Goal: Transaction & Acquisition: Purchase product/service

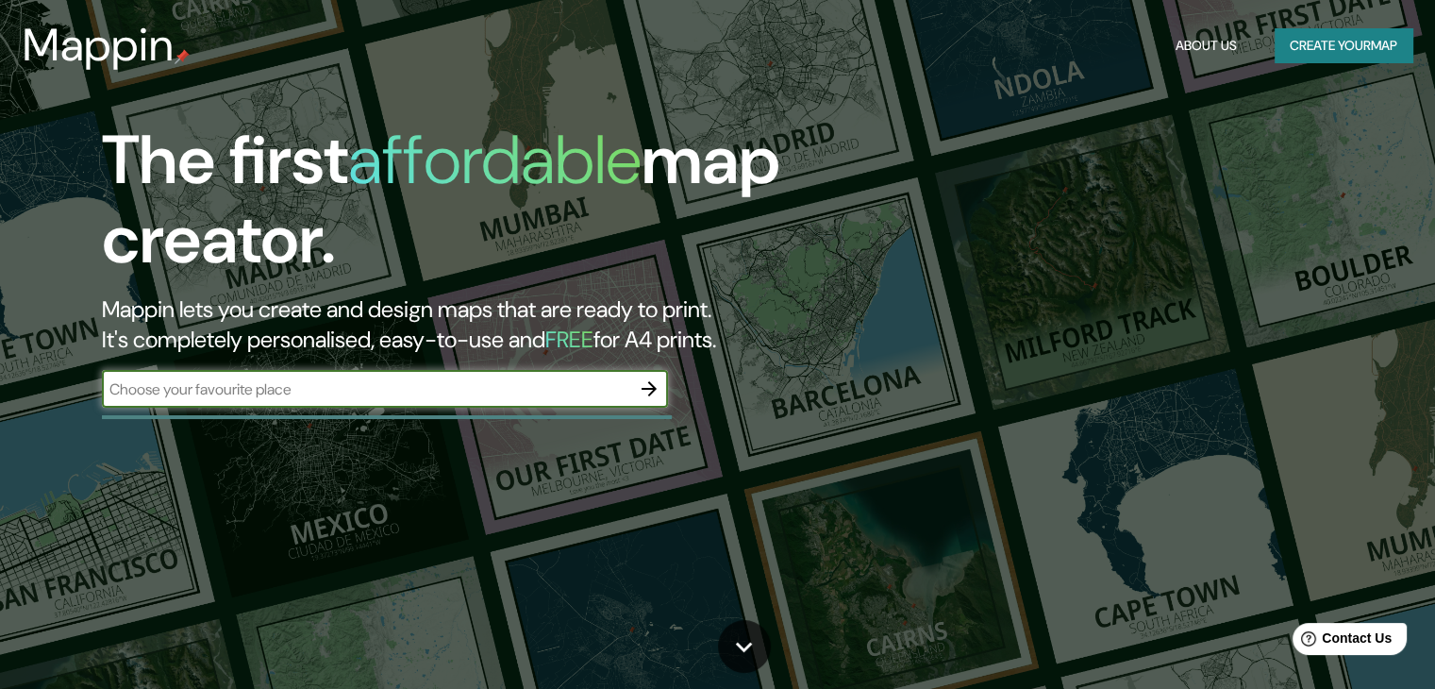
click at [170, 398] on input "text" at bounding box center [366, 389] width 528 height 22
type input "toluca"
click at [652, 388] on icon "button" at bounding box center [649, 388] width 15 height 15
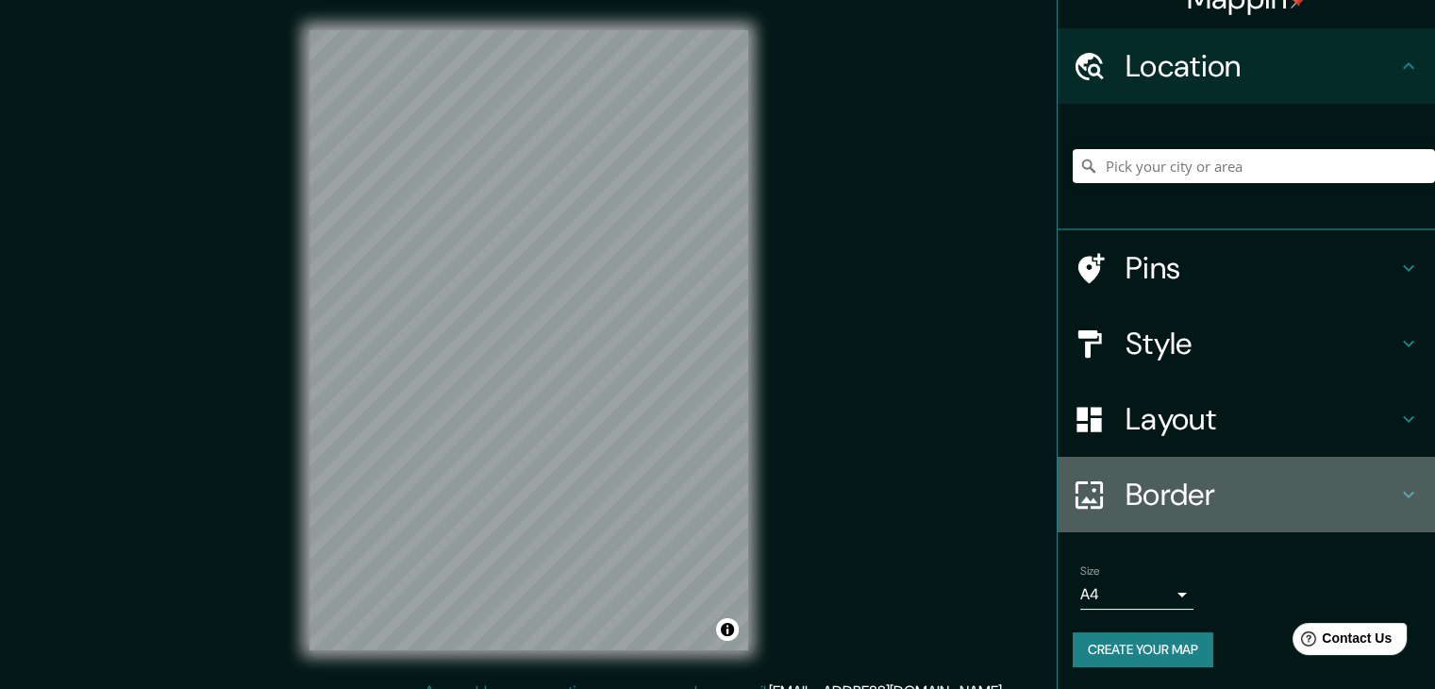
click at [1151, 490] on h4 "Border" at bounding box center [1262, 495] width 272 height 38
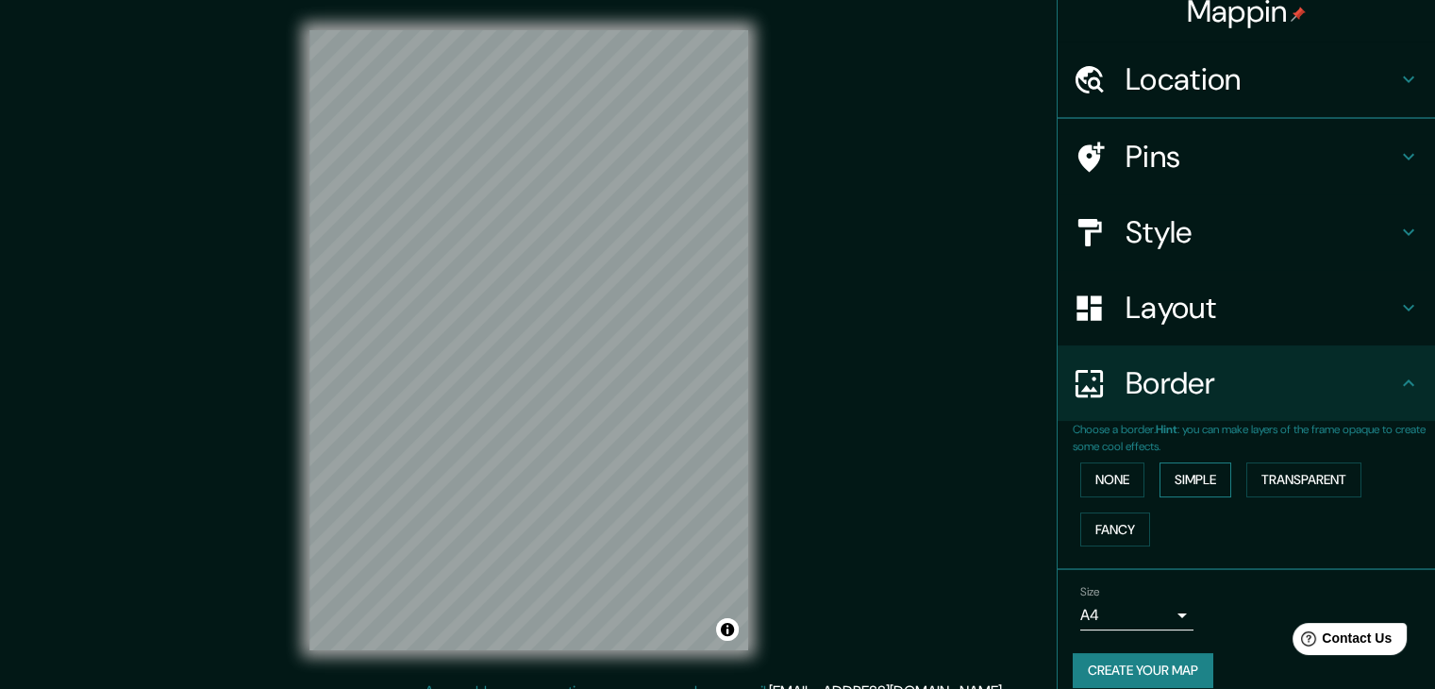
scroll to position [32, 0]
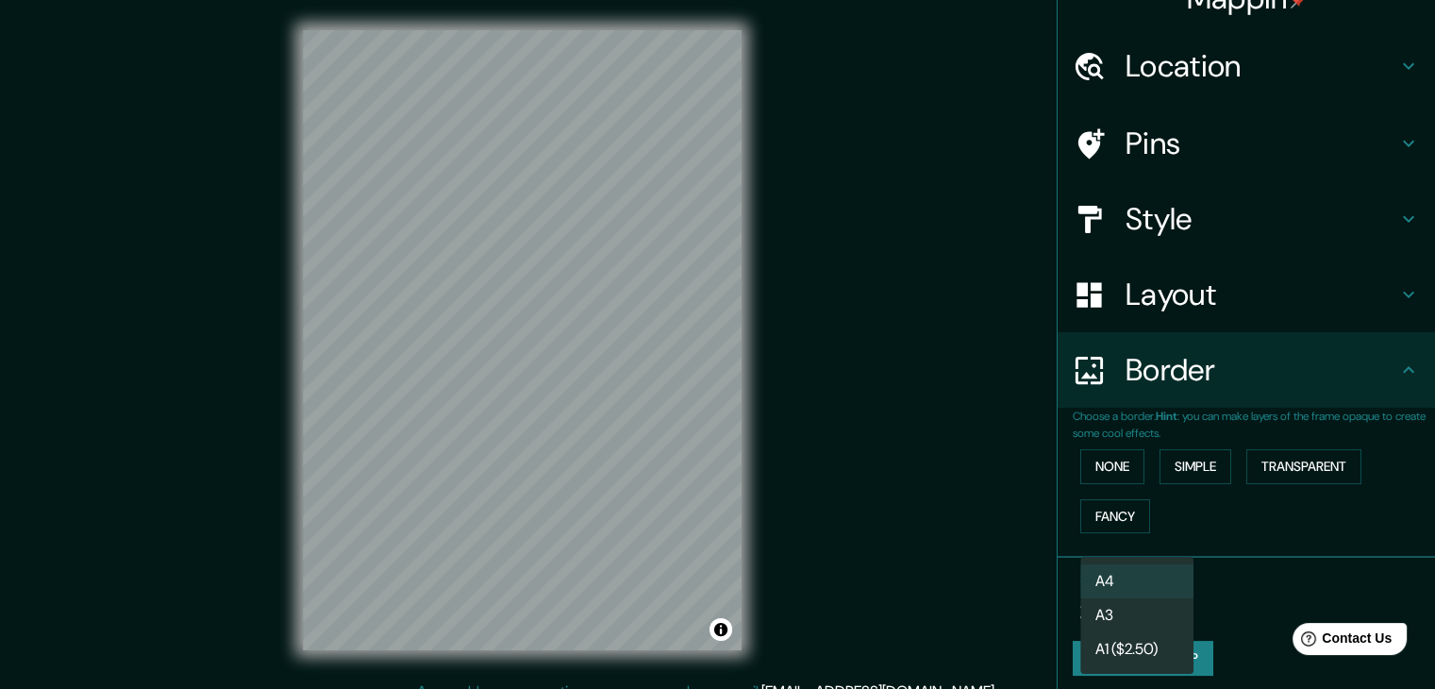
click at [1096, 598] on body "Mappin Location Pins Style Layout Border Choose a border. Hint : you can make l…" at bounding box center [717, 344] width 1435 height 689
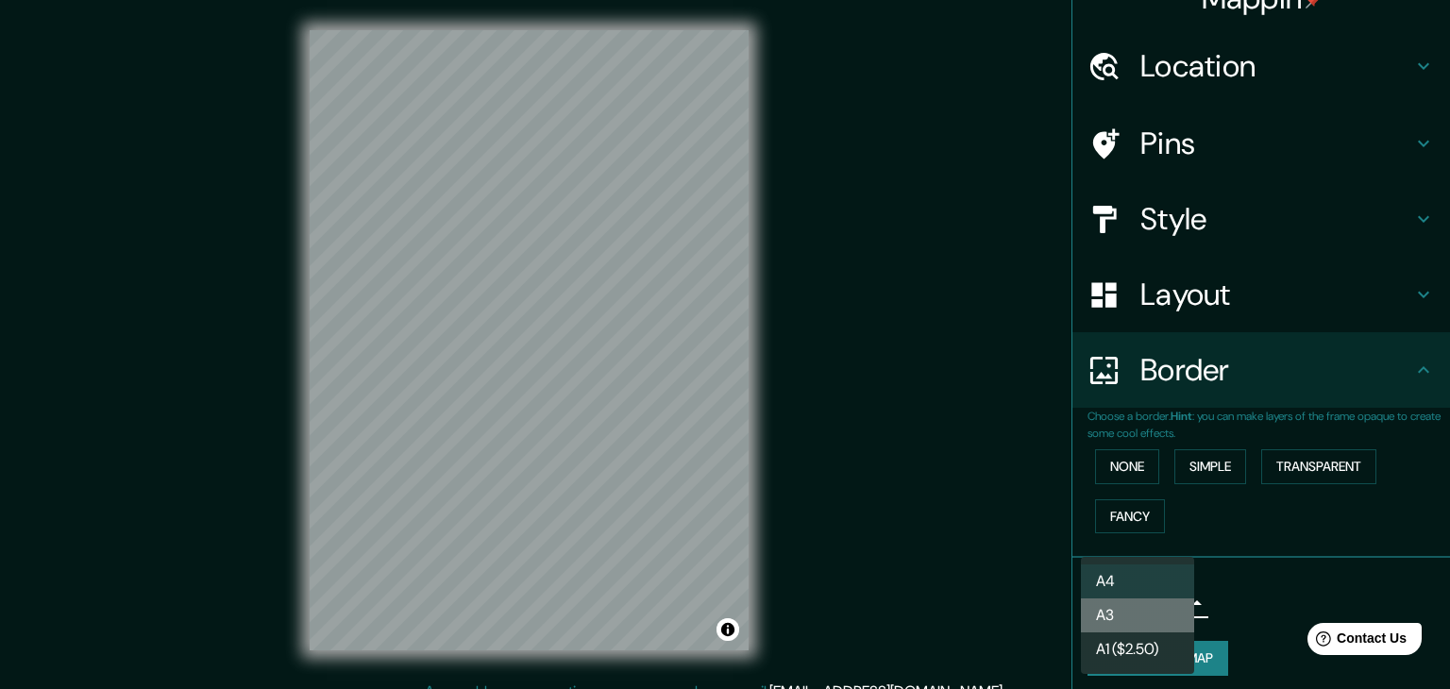
click at [1121, 625] on li "A3" at bounding box center [1137, 615] width 113 height 34
click at [1111, 601] on body "Mappin Location Pins Style Layout Border Choose a border. Hint : you can make l…" at bounding box center [725, 344] width 1450 height 689
click at [1121, 654] on li "A1 ($2.50)" at bounding box center [1137, 649] width 113 height 34
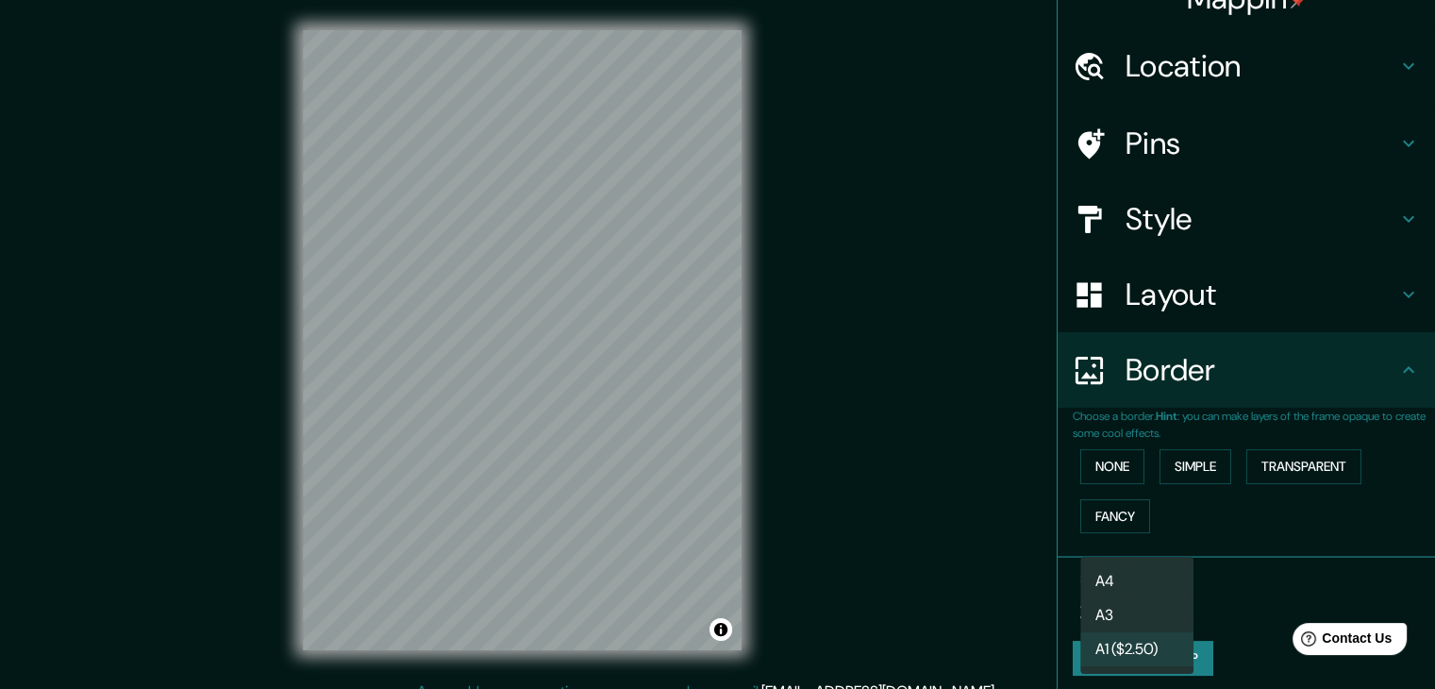
click at [1091, 605] on body "Mappin Location Pins Style Layout Border Choose a border. Hint : you can make l…" at bounding box center [717, 344] width 1435 height 689
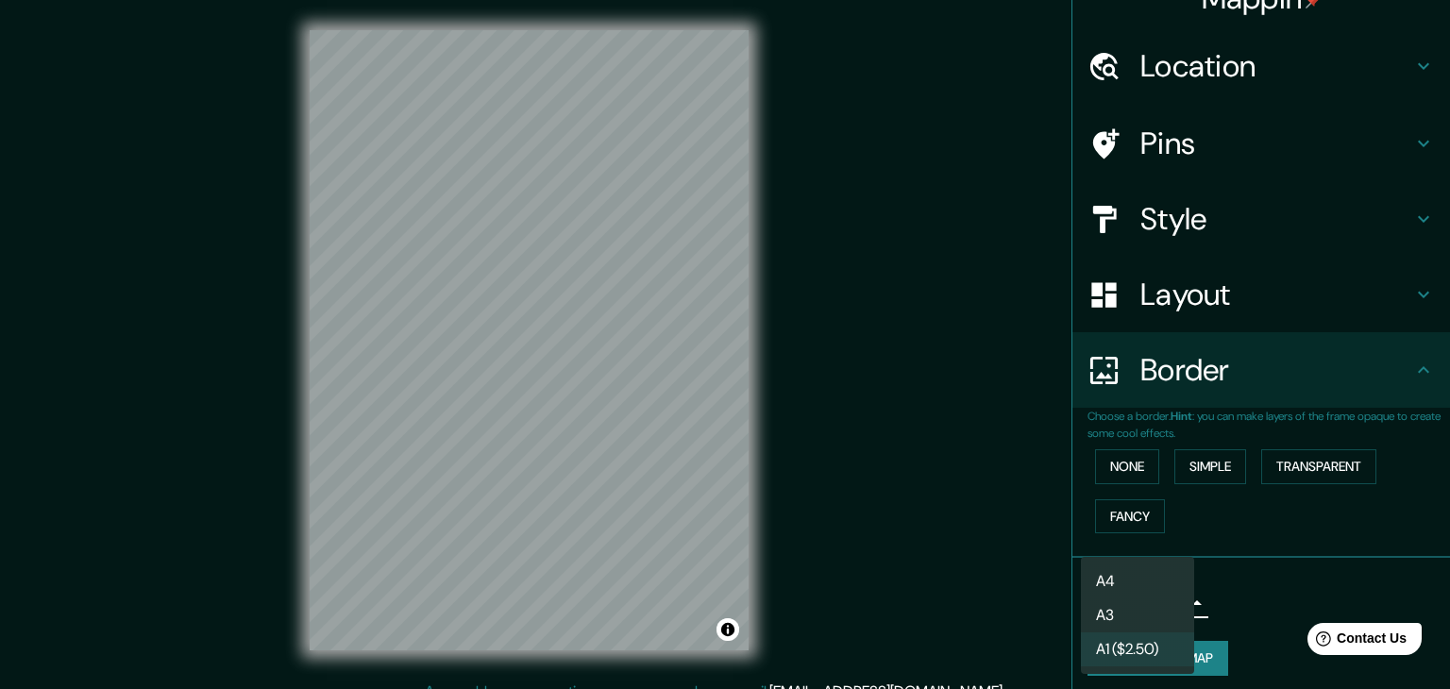
click at [1100, 574] on li "A4" at bounding box center [1137, 581] width 113 height 34
type input "single"
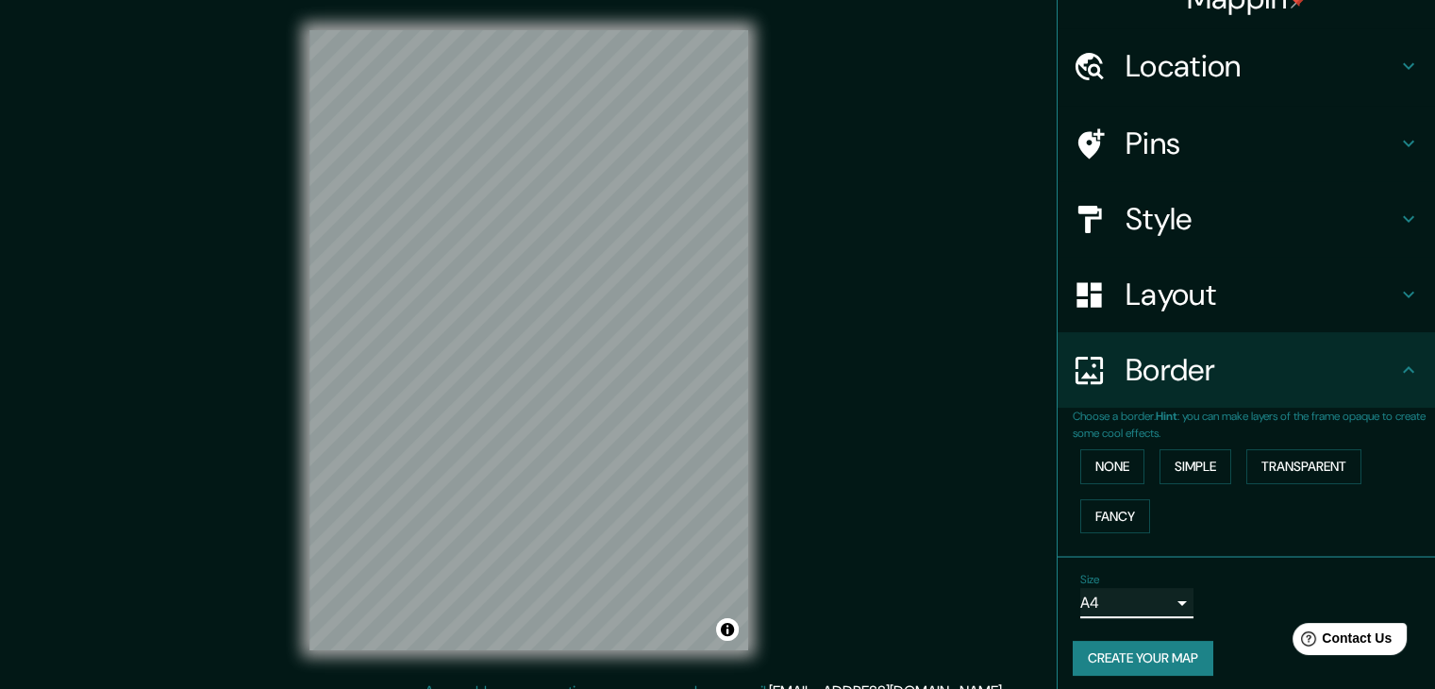
scroll to position [0, 0]
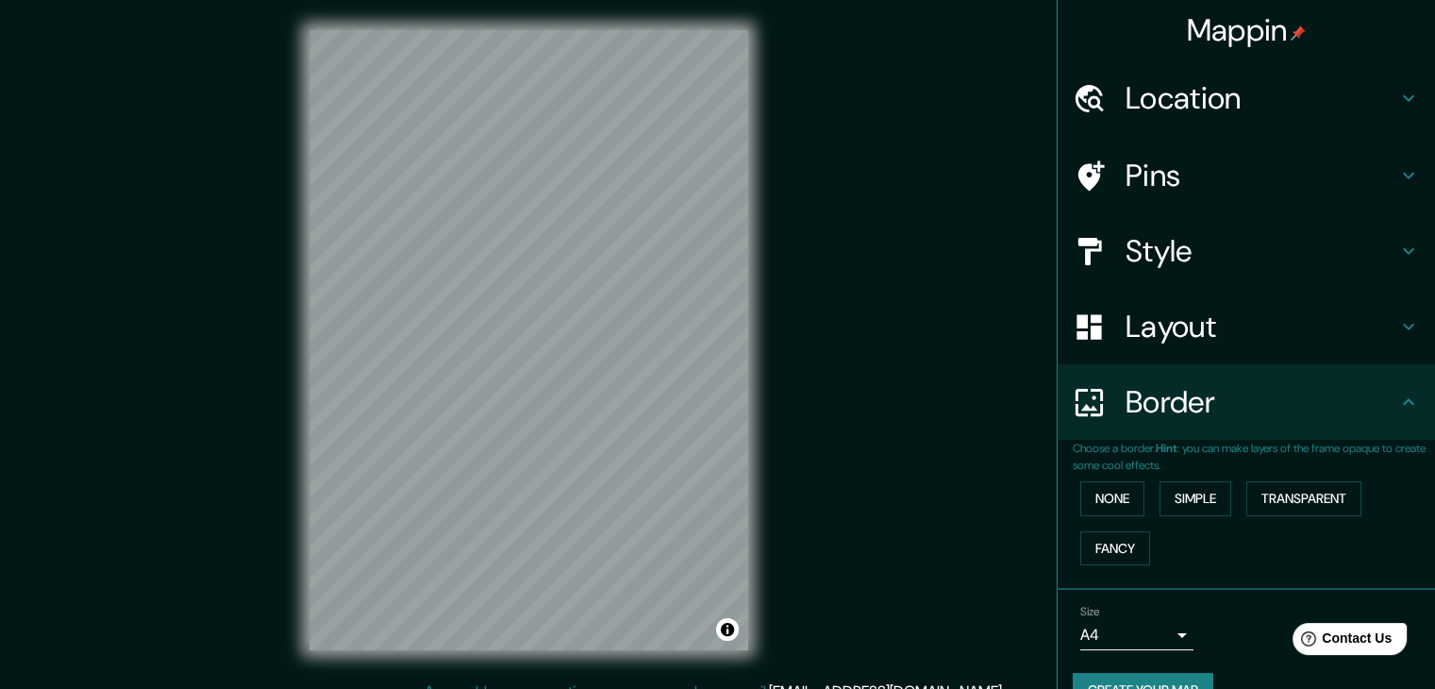
click at [1230, 260] on h4 "Style" at bounding box center [1262, 251] width 272 height 38
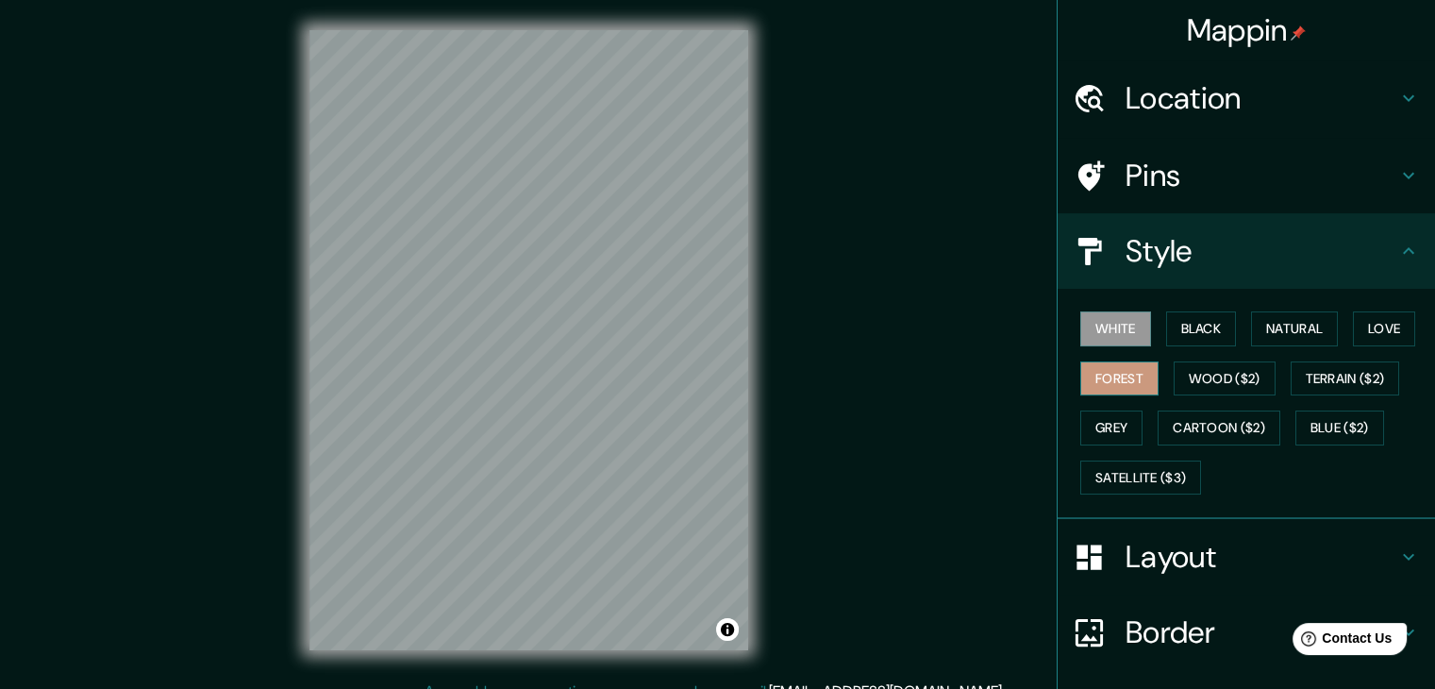
click at [1106, 376] on button "Forest" at bounding box center [1120, 378] width 78 height 35
click at [1270, 327] on button "Natural" at bounding box center [1294, 328] width 87 height 35
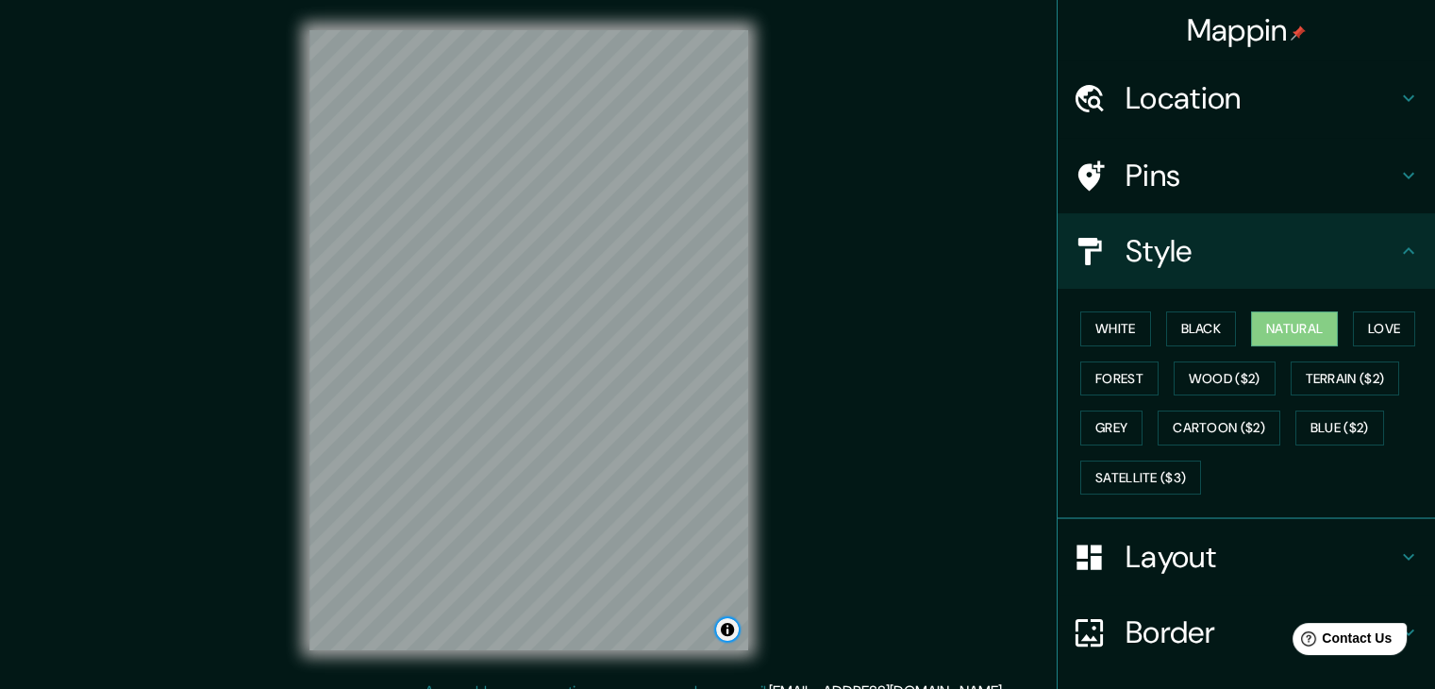
click at [730, 637] on button "Toggle attribution" at bounding box center [727, 629] width 23 height 23
click at [764, 585] on div "© Mapbox © OpenStreetMap Improve this map" at bounding box center [528, 340] width 499 height 680
